Goal: Navigation & Orientation: Find specific page/section

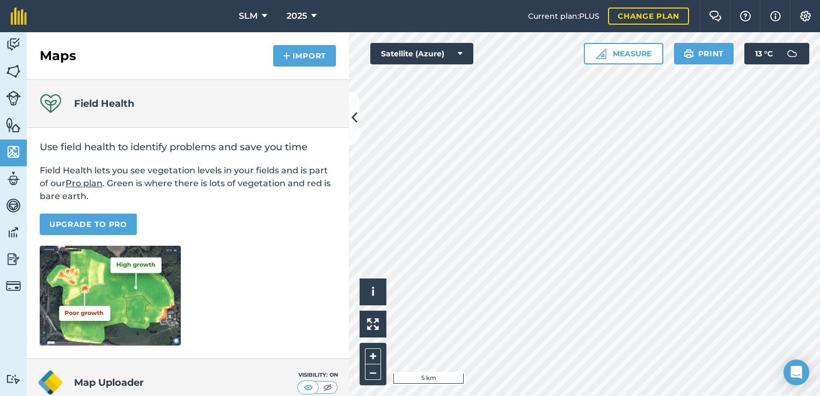
scroll to position [144, 0]
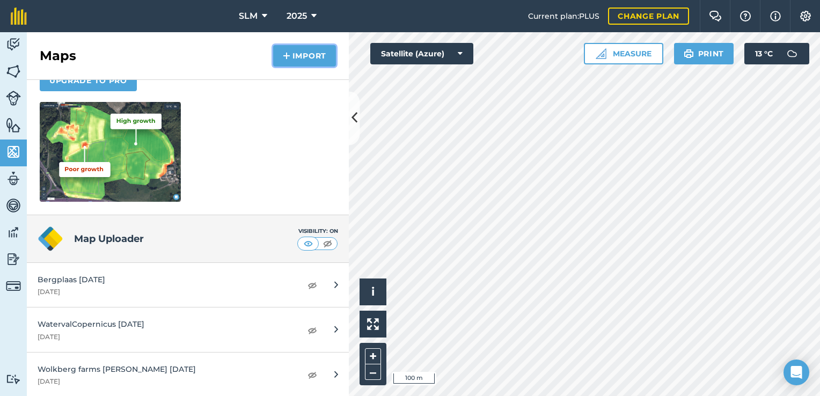
click at [290, 63] on button "Import" at bounding box center [304, 55] width 63 height 21
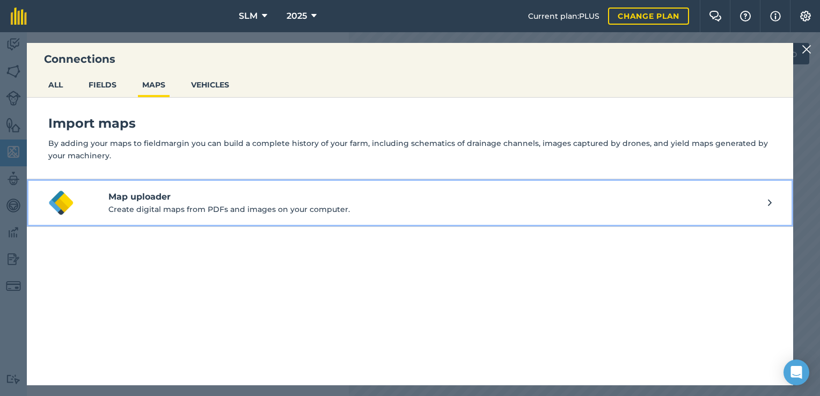
click at [632, 210] on p "Create digital maps from PDFs and images on your computer." at bounding box center [437, 209] width 659 height 12
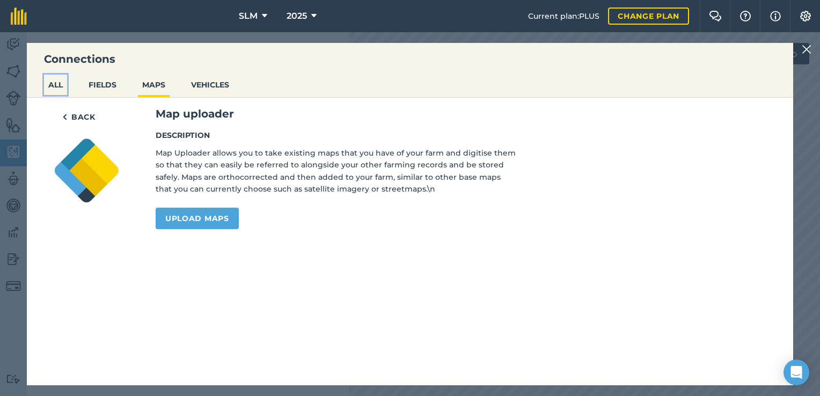
click at [66, 82] on button "ALL" at bounding box center [55, 85] width 23 height 20
click at [807, 48] on img at bounding box center [807, 49] width 10 height 13
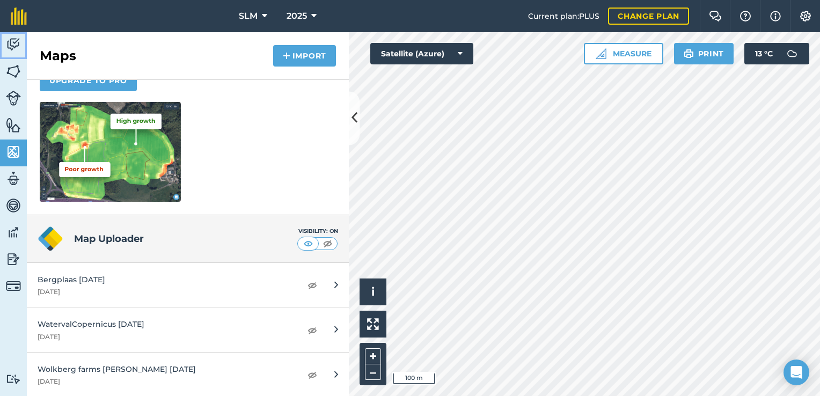
click at [13, 42] on img at bounding box center [13, 44] width 15 height 16
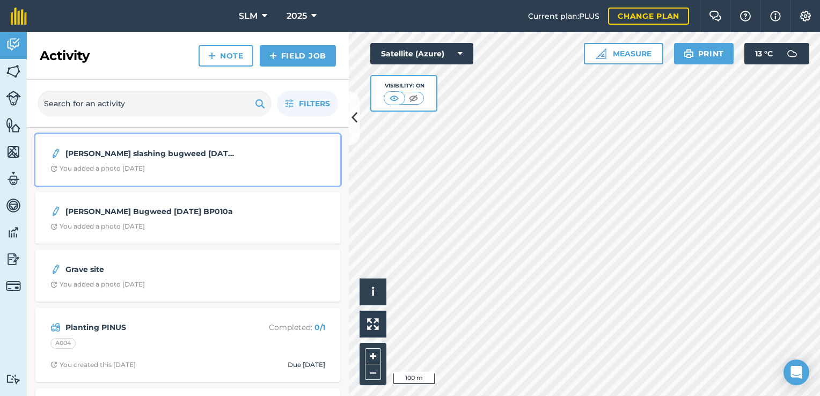
click at [211, 174] on div "[PERSON_NAME] slashing bugweed [DATE] BP011 You added a photo [DATE]" at bounding box center [188, 160] width 292 height 39
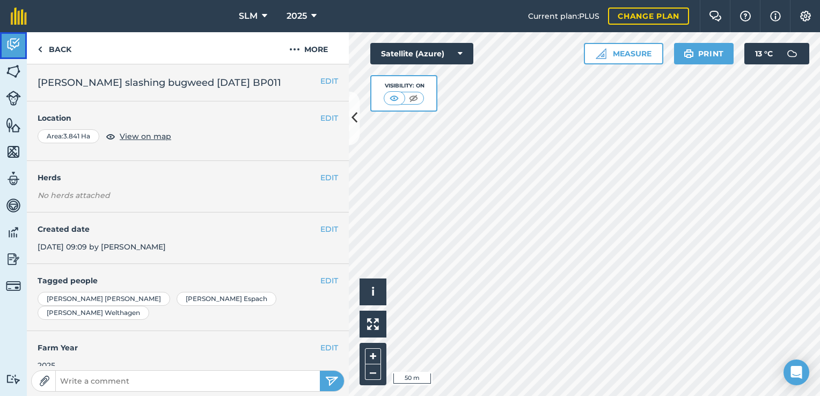
click at [13, 41] on img at bounding box center [13, 44] width 15 height 16
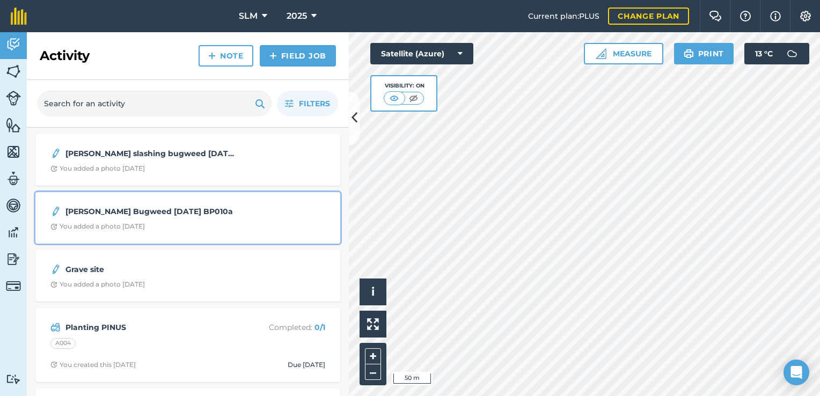
click at [103, 201] on div "[PERSON_NAME] Bugweed [DATE] BP010a You added a photo [DATE]" at bounding box center [188, 218] width 292 height 39
